Goal: Task Accomplishment & Management: Manage account settings

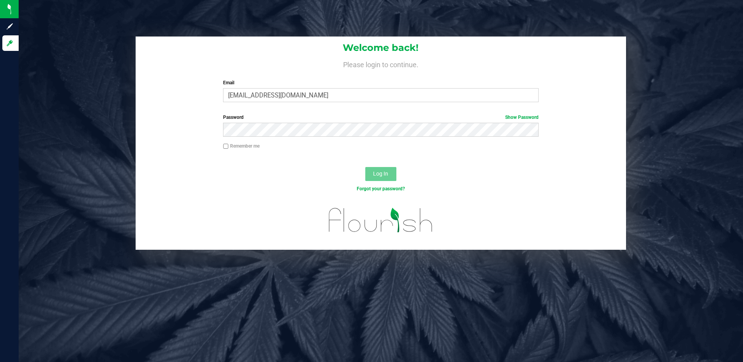
type input "[EMAIL_ADDRESS][DOMAIN_NAME]"
click at [365, 167] on button "Log In" at bounding box center [380, 174] width 31 height 14
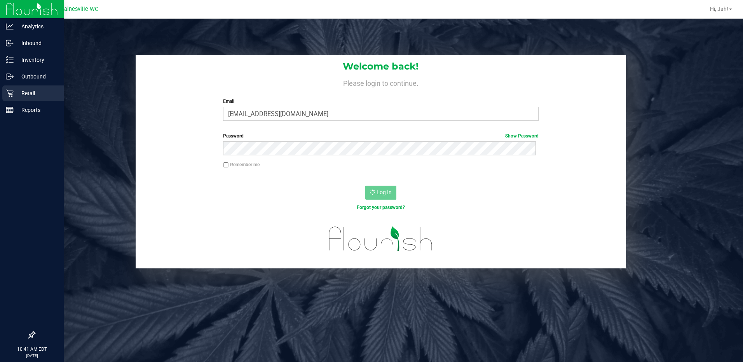
click at [24, 98] on div "Retail" at bounding box center [32, 93] width 61 height 16
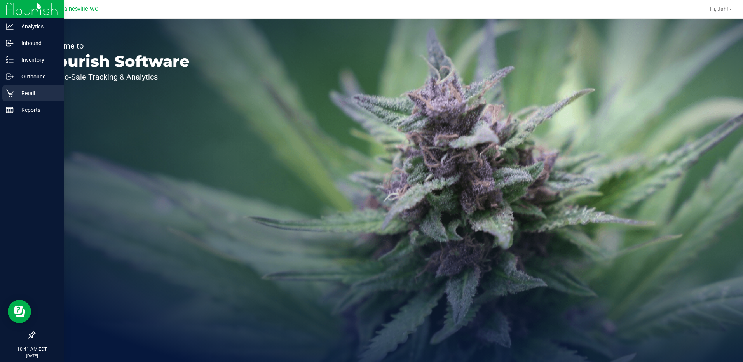
click at [23, 96] on p "Retail" at bounding box center [37, 93] width 47 height 9
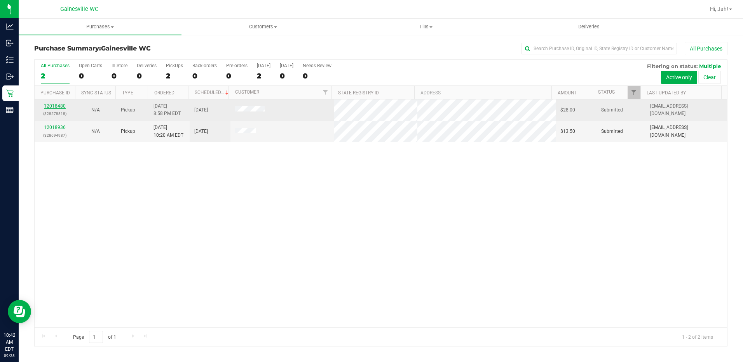
click at [55, 106] on link "12018480" at bounding box center [55, 105] width 22 height 5
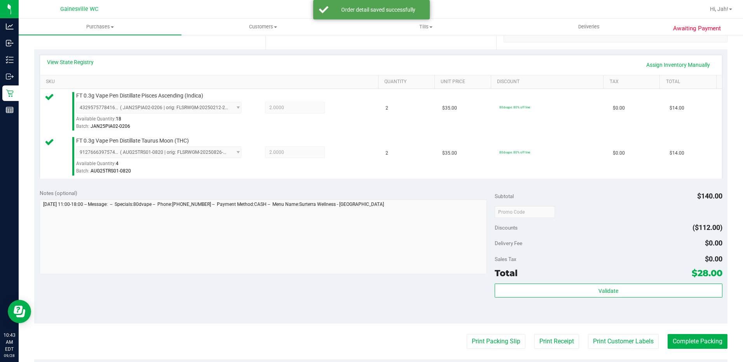
scroll to position [272, 0]
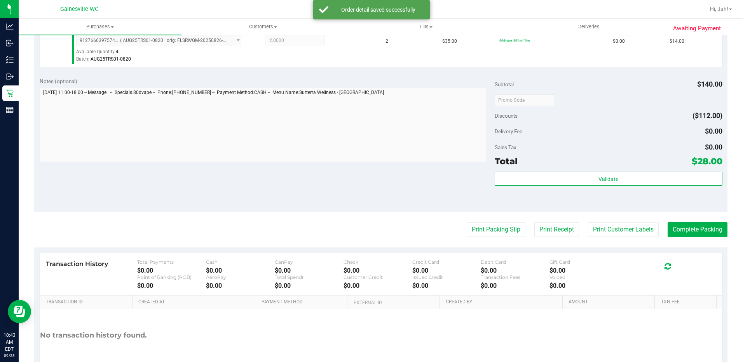
click at [605, 186] on div "Validate" at bounding box center [608, 189] width 228 height 35
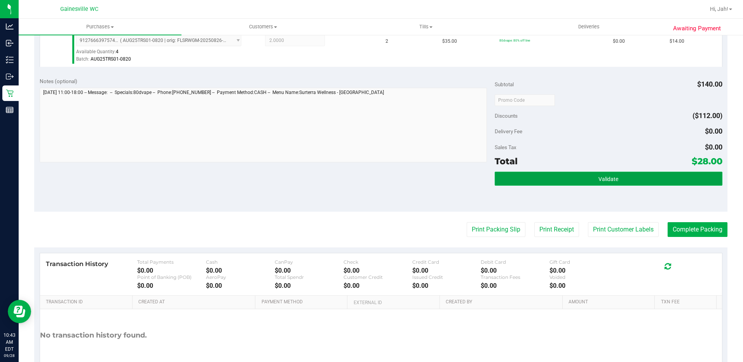
click at [606, 184] on button "Validate" at bounding box center [608, 179] width 228 height 14
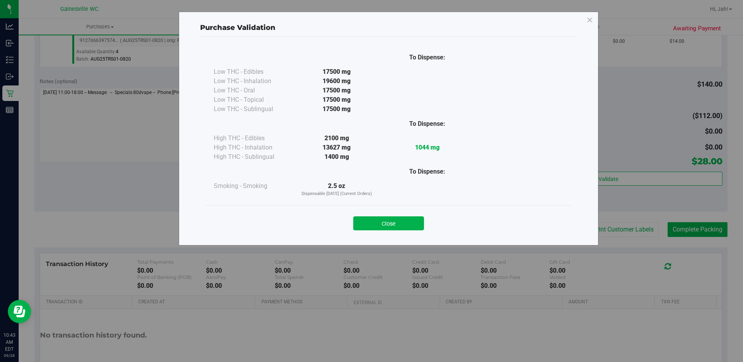
drag, startPoint x: 365, startPoint y: 224, endPoint x: 385, endPoint y: 221, distance: 19.9
click at [366, 224] on button "Close" at bounding box center [388, 223] width 71 height 14
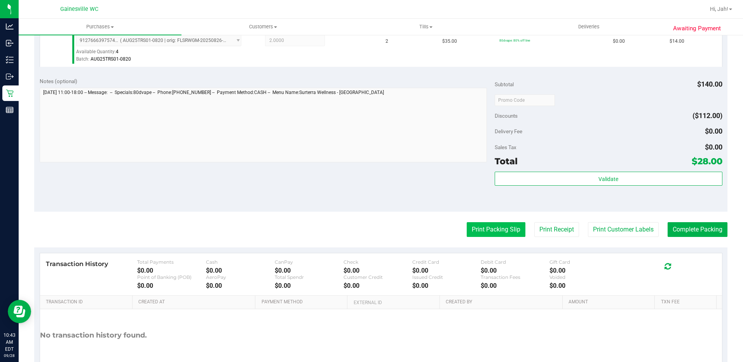
click at [489, 227] on button "Print Packing Slip" at bounding box center [495, 229] width 59 height 15
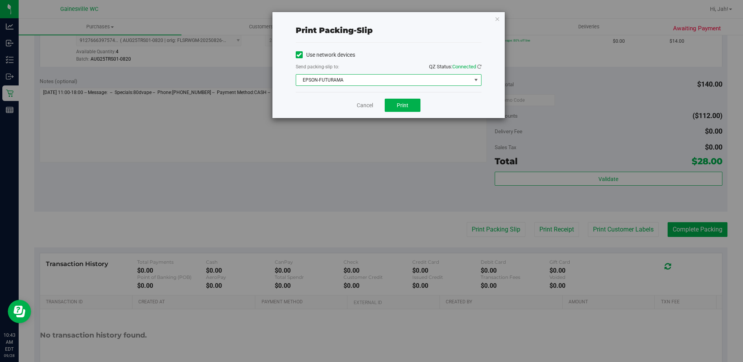
click at [385, 78] on span "EPSON-FUTURAMA" at bounding box center [383, 80] width 175 height 11
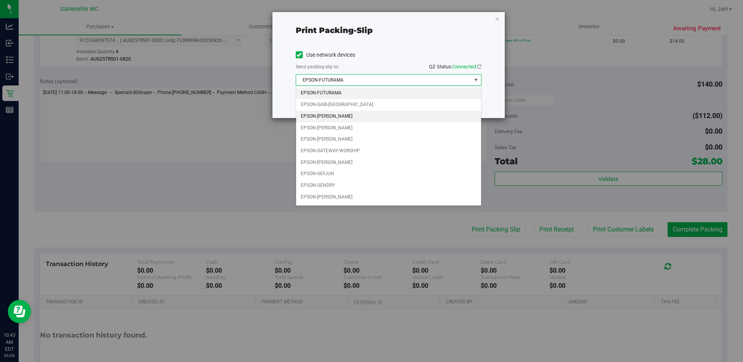
click at [354, 117] on li "EPSON-GARY-BARLOW" at bounding box center [388, 117] width 185 height 12
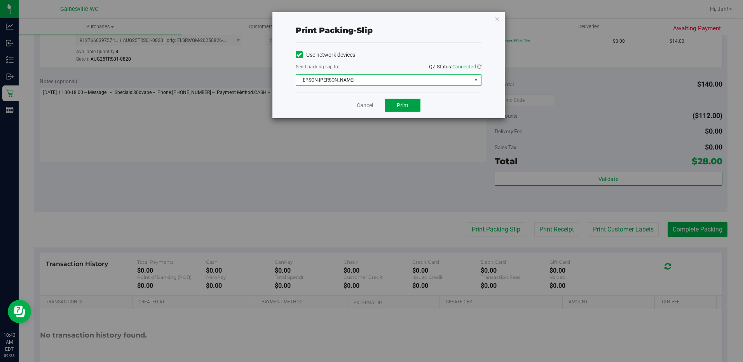
click at [405, 100] on button "Print" at bounding box center [402, 105] width 36 height 13
drag, startPoint x: 362, startPoint y: 102, endPoint x: 437, endPoint y: 127, distance: 78.5
click at [362, 102] on link "Cancel" at bounding box center [365, 105] width 16 height 8
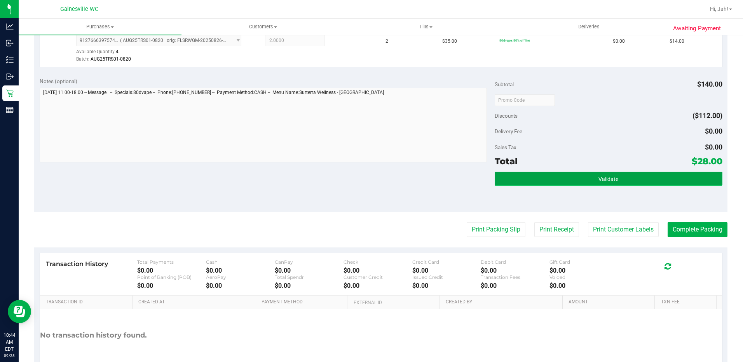
click at [603, 182] on span "Validate" at bounding box center [608, 179] width 20 height 6
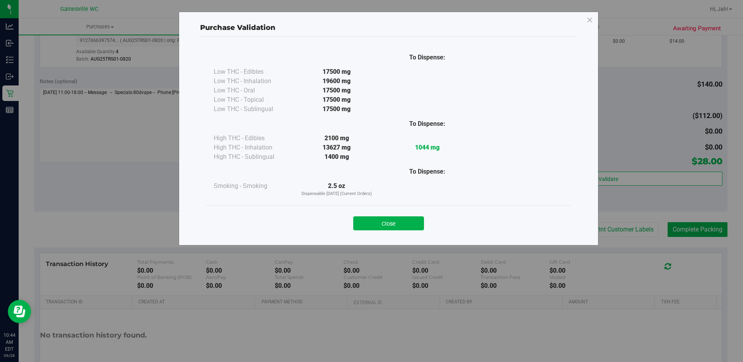
click at [407, 214] on div "Close" at bounding box center [388, 220] width 353 height 19
click at [405, 231] on div "Close" at bounding box center [388, 220] width 365 height 31
drag, startPoint x: 405, startPoint y: 229, endPoint x: 711, endPoint y: 228, distance: 306.4
click at [405, 228] on button "Close" at bounding box center [388, 223] width 71 height 14
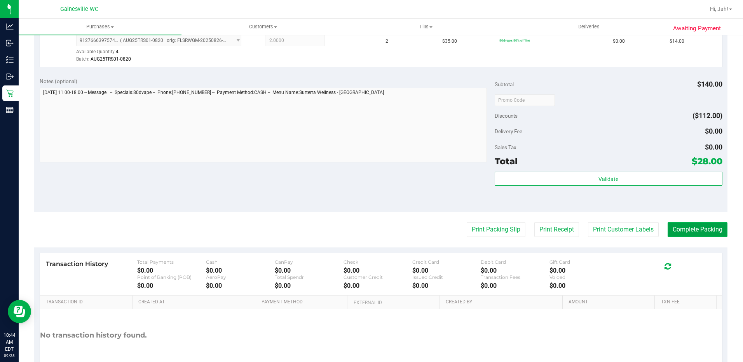
click at [673, 231] on button "Complete Packing" at bounding box center [697, 229] width 60 height 15
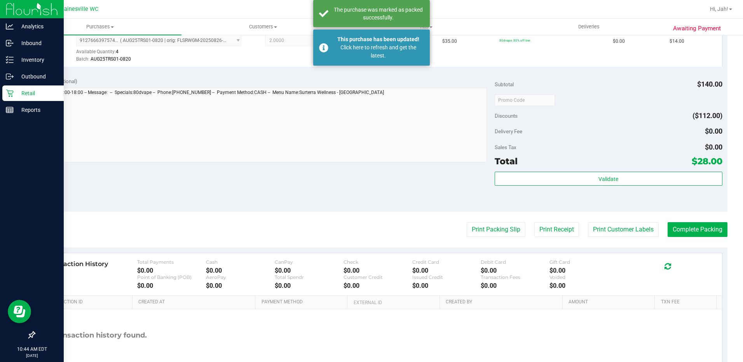
click at [10, 92] on icon at bounding box center [10, 93] width 8 height 8
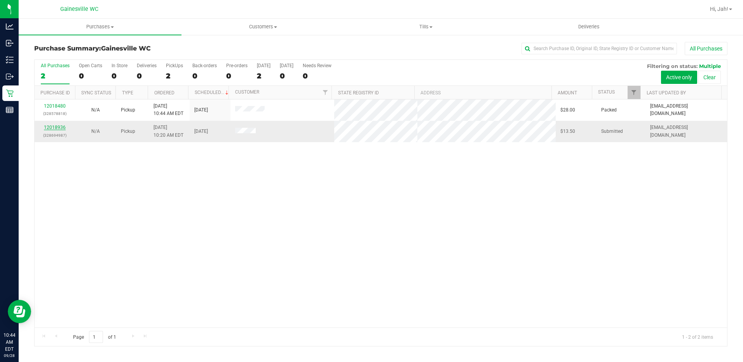
click at [53, 127] on link "12018936" at bounding box center [55, 127] width 22 height 5
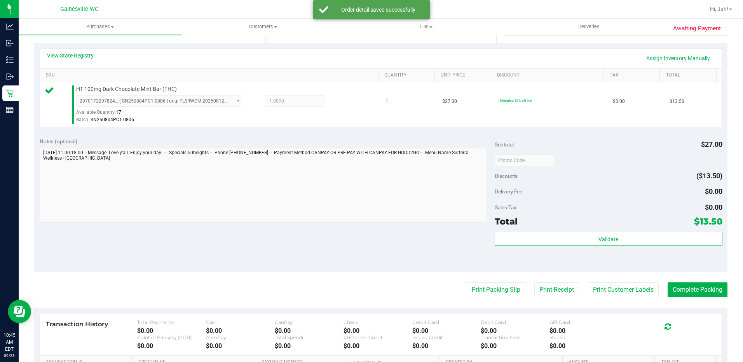
scroll to position [273, 0]
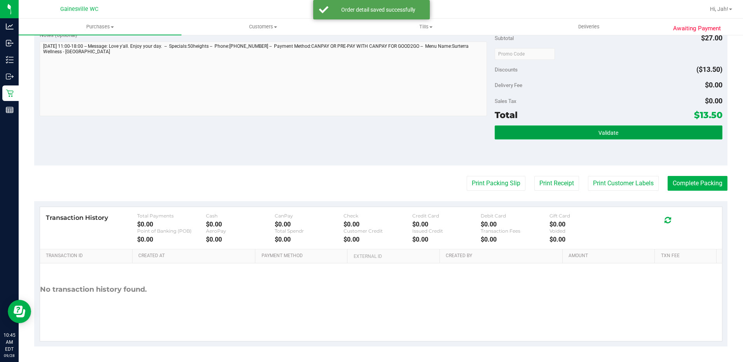
click at [614, 129] on button "Validate" at bounding box center [608, 132] width 228 height 14
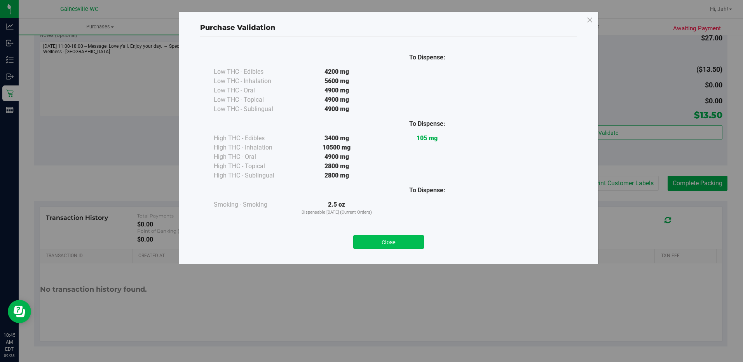
click at [393, 241] on button "Close" at bounding box center [388, 242] width 71 height 14
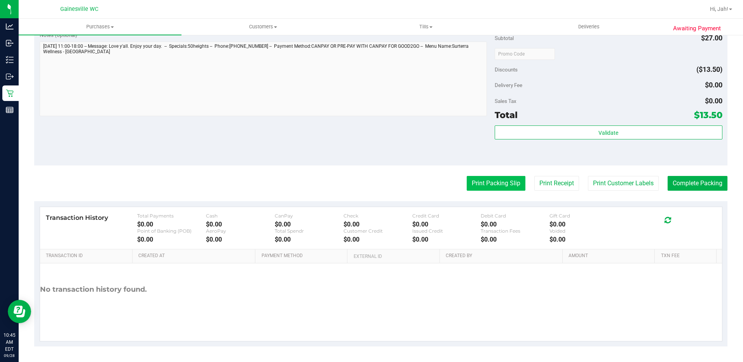
click at [478, 188] on button "Print Packing Slip" at bounding box center [495, 183] width 59 height 15
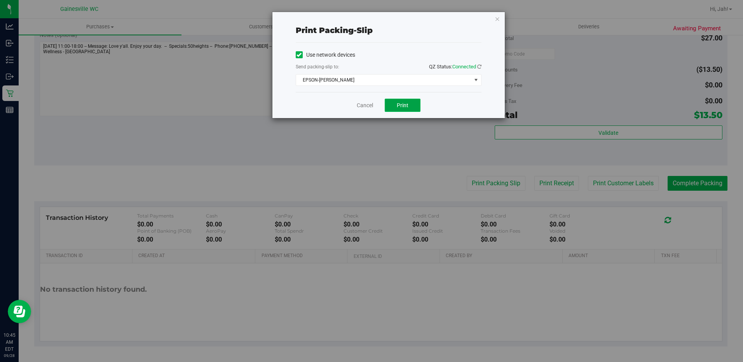
click at [409, 105] on button "Print" at bounding box center [402, 105] width 36 height 13
click at [358, 108] on link "Cancel" at bounding box center [365, 105] width 16 height 8
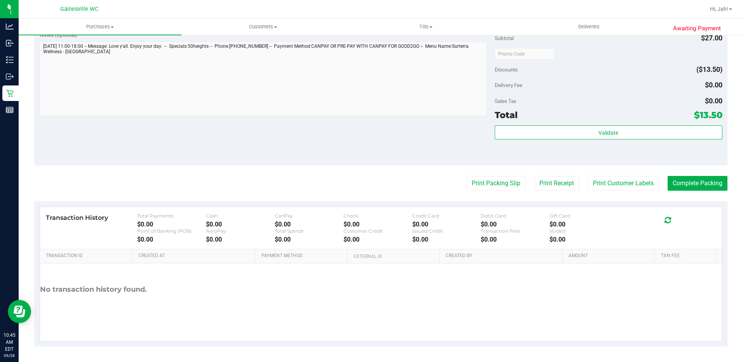
click at [631, 140] on div "Validate" at bounding box center [608, 142] width 228 height 35
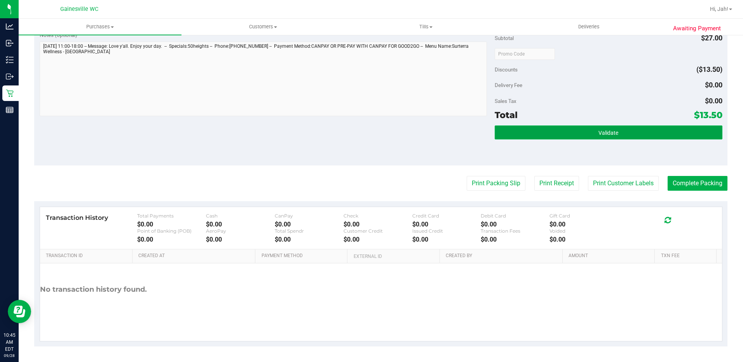
click at [631, 139] on button "Validate" at bounding box center [608, 132] width 228 height 14
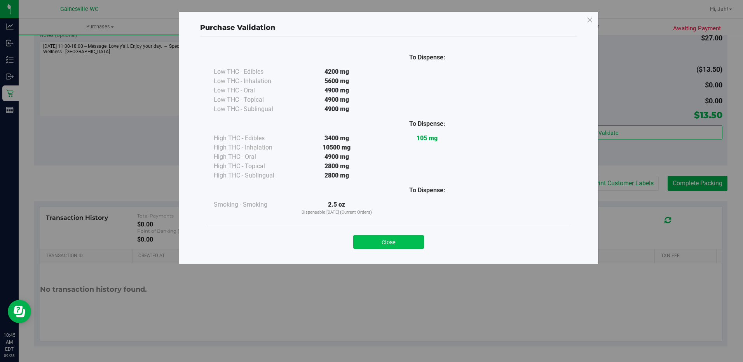
click at [405, 243] on button "Close" at bounding box center [388, 242] width 71 height 14
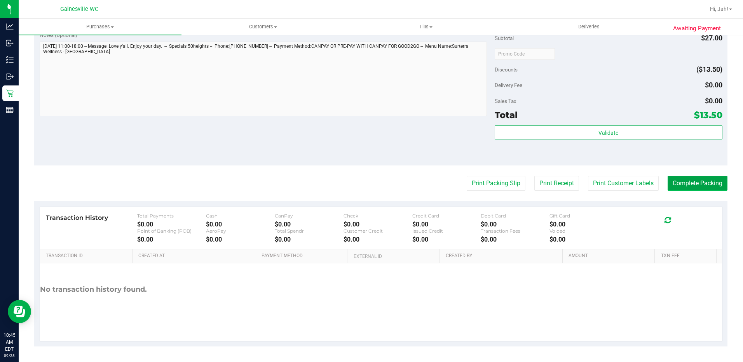
click at [673, 181] on button "Complete Packing" at bounding box center [697, 183] width 60 height 15
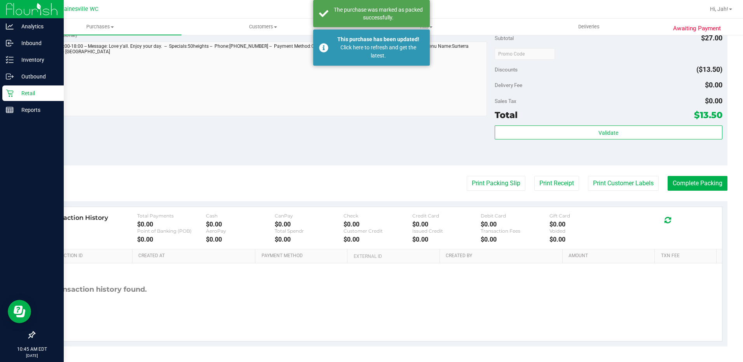
click at [14, 96] on p "Retail" at bounding box center [37, 93] width 47 height 9
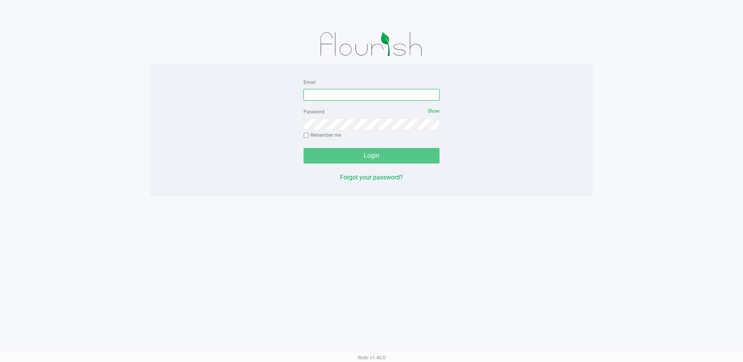
click at [361, 90] on input "Email" at bounding box center [371, 95] width 136 height 12
type input "[EMAIL_ADDRESS][DOMAIN_NAME]"
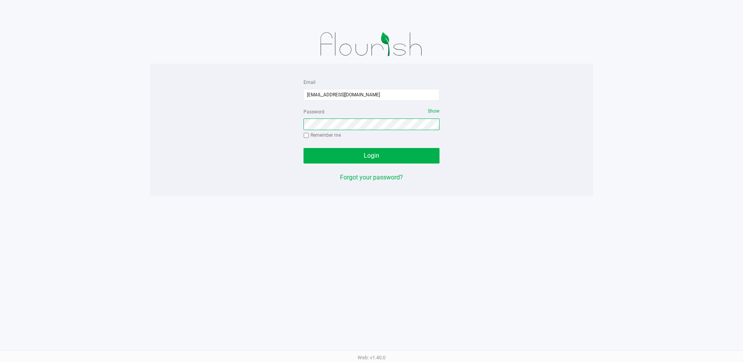
click at [303, 148] on button "Login" at bounding box center [371, 156] width 136 height 16
